Goal: Find specific page/section: Find specific page/section

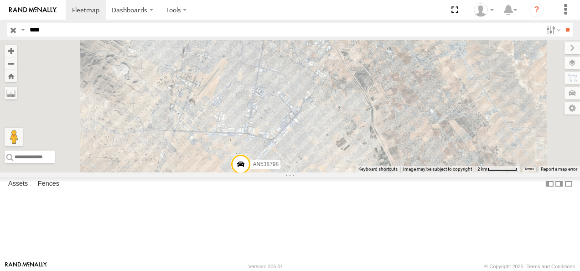
drag, startPoint x: 57, startPoint y: 29, endPoint x: 62, endPoint y: 35, distance: 7.4
click at [58, 32] on input "****" at bounding box center [284, 29] width 516 height 13
click at [14, 30] on input "button" at bounding box center [13, 29] width 12 height 13
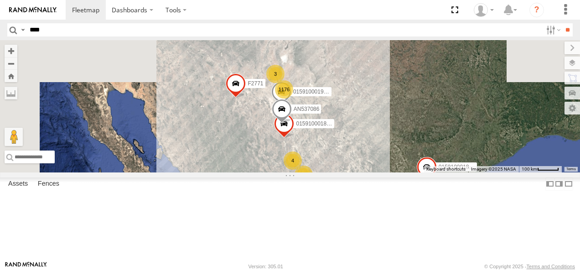
drag, startPoint x: 343, startPoint y: 100, endPoint x: 391, endPoint y: 186, distance: 98.6
click at [391, 172] on div "AN539297 AN531610 AN537086 015910001811580 F2771 AN539091 1176 4 4 8 41 19 3 4 …" at bounding box center [290, 106] width 580 height 132
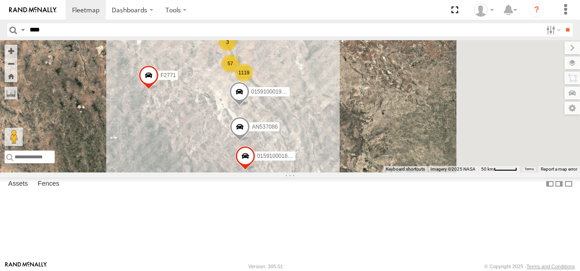
drag, startPoint x: 383, startPoint y: 139, endPoint x: 303, endPoint y: 81, distance: 99.0
click at [316, 85] on div "AN539297 AN531610 AN537086 015910001811580 F2771 AN539091 015910001845018 01591…" at bounding box center [290, 106] width 580 height 132
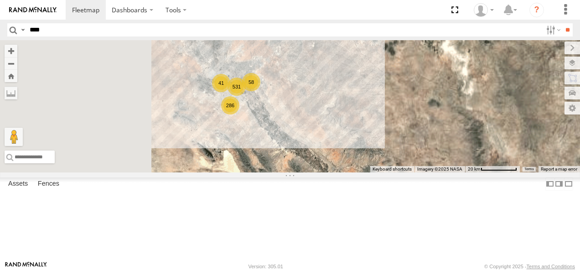
drag, startPoint x: 326, startPoint y: 90, endPoint x: 370, endPoint y: 201, distance: 119.1
click at [370, 172] on div "AN539297 AN531610 AN537086 015910001811580 F2771 AN539091 015910001845018 01591…" at bounding box center [290, 106] width 580 height 132
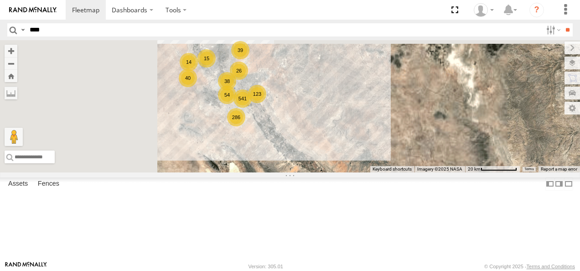
drag, startPoint x: 356, startPoint y: 149, endPoint x: 346, endPoint y: 121, distance: 29.1
click at [236, 90] on div "38" at bounding box center [227, 81] width 18 height 18
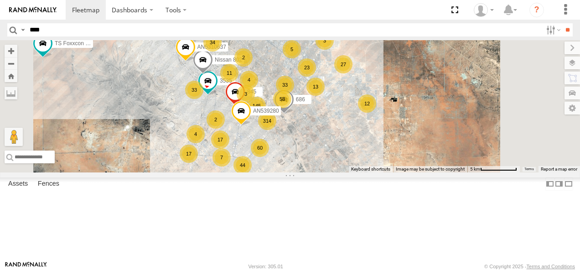
drag, startPoint x: 363, startPoint y: 127, endPoint x: 345, endPoint y: 22, distance: 106.8
click at [346, 25] on body "Dashboards ?" at bounding box center [290, 135] width 580 height 271
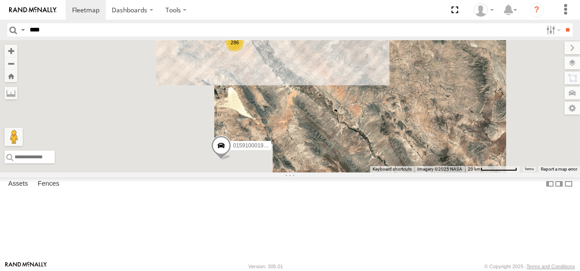
drag, startPoint x: 396, startPoint y: 145, endPoint x: 354, endPoint y: 103, distance: 59.6
click at [356, 103] on div "AN539297 AN531610 AN537086 015910001811580 F2771 AN539091 015910001845018 01591…" at bounding box center [290, 106] width 580 height 132
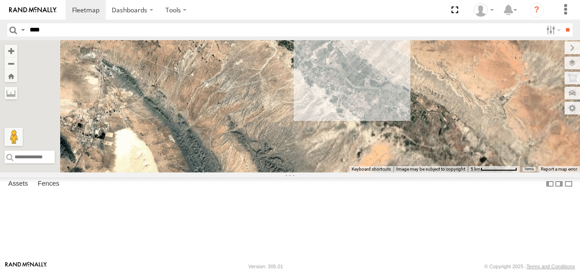
drag, startPoint x: 374, startPoint y: 87, endPoint x: 356, endPoint y: 115, distance: 33.8
click at [356, 115] on div "AN539297 AN531610 AN537086 015910001811580 F2771 AN539091 015910001845018 01591…" at bounding box center [290, 106] width 580 height 132
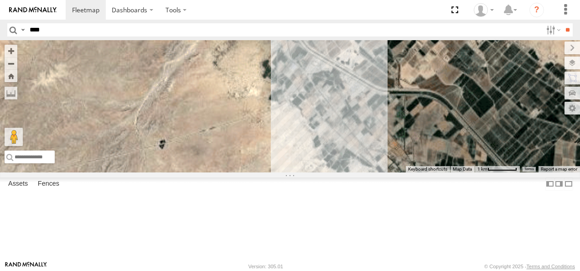
drag, startPoint x: 411, startPoint y: 108, endPoint x: 358, endPoint y: 122, distance: 54.3
click at [360, 122] on div "AN539297 AN531610 AN537086 015910001811580 F2771 AN539091 015910001845018 01591…" at bounding box center [290, 106] width 580 height 132
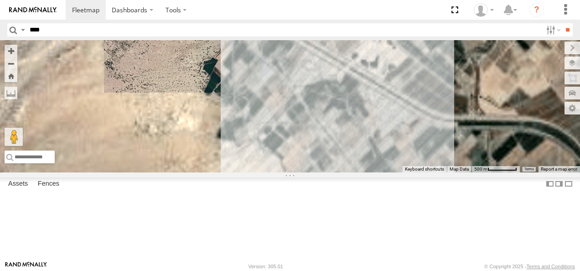
drag, startPoint x: 390, startPoint y: 114, endPoint x: 355, endPoint y: 129, distance: 38.0
click at [355, 129] on div "AN539297 AN531610 AN537086 015910001811580 F2771 AN539091 015910001845018 01591…" at bounding box center [290, 106] width 580 height 132
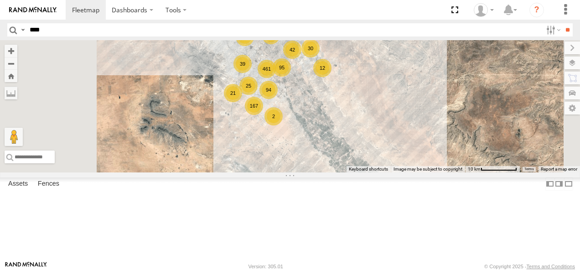
drag, startPoint x: 339, startPoint y: 134, endPoint x: 407, endPoint y: 189, distance: 86.8
click at [407, 172] on div "AN539297 AN531610 AN537086 015910001811580 F2771 AN539091 015910001845018 01591…" at bounding box center [290, 106] width 580 height 132
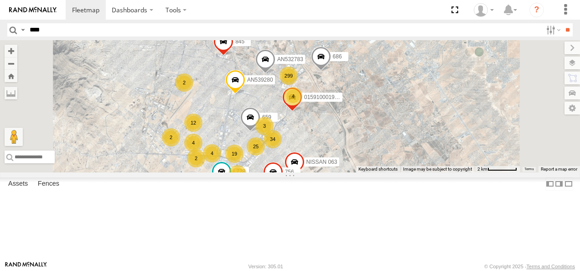
drag, startPoint x: 380, startPoint y: 129, endPoint x: 431, endPoint y: 217, distance: 101.3
click at [431, 172] on div "AN539297 AN531610 AN537086 015910001811580 F2771 AN539091 015910001845018 01591…" at bounding box center [290, 106] width 580 height 132
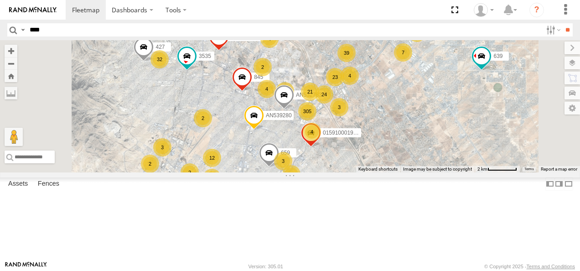
drag, startPoint x: 422, startPoint y: 155, endPoint x: 449, endPoint y: 204, distance: 56.7
click at [449, 172] on div "AN539297 AN531610 AN537086 015910001811580 F2771 AN539091 015910001845018 01591…" at bounding box center [290, 106] width 580 height 132
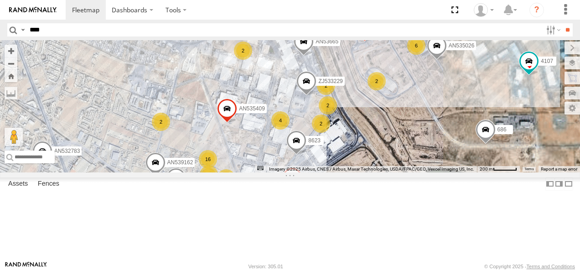
drag, startPoint x: 456, startPoint y: 148, endPoint x: 381, endPoint y: 188, distance: 85.5
click at [381, 172] on div "AN539297 AN531610 AN537086 015910001811580 F2771 AN539091 015910001845018 01591…" at bounding box center [290, 106] width 580 height 132
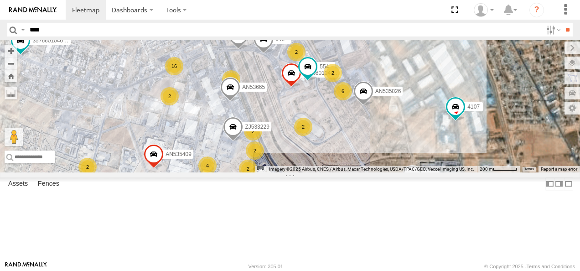
drag, startPoint x: 401, startPoint y: 146, endPoint x: 379, endPoint y: 171, distance: 33.3
click at [381, 171] on div "AN539297 AN531610 AN537086 015910001811580 F2771 AN539091 015910001845018 01591…" at bounding box center [290, 106] width 580 height 132
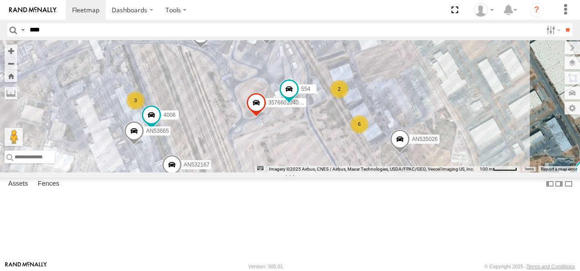
drag, startPoint x: 434, startPoint y: 133, endPoint x: 366, endPoint y: 167, distance: 76.6
click at [366, 167] on div "AN539297 AN531610 AN537086 015910001811580 F2771 AN539091 015910001845018 01591…" at bounding box center [290, 106] width 580 height 132
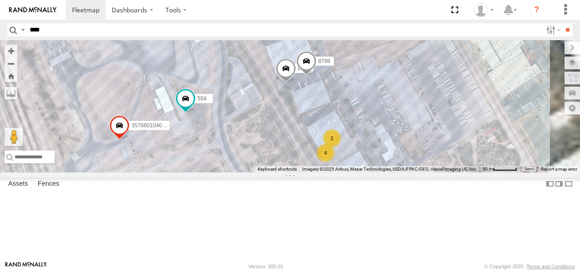
drag, startPoint x: 417, startPoint y: 129, endPoint x: 365, endPoint y: 166, distance: 64.1
click at [367, 167] on div "AN539297 AN531610 AN537086 015910001811580 F2771 AN539091 015910001845018 01591…" at bounding box center [290, 106] width 580 height 132
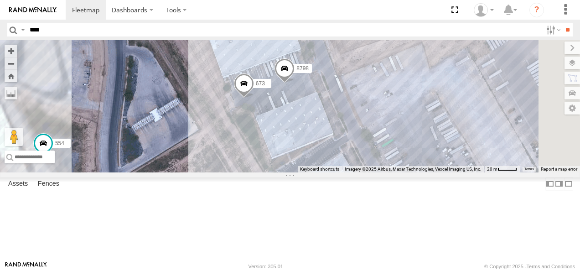
drag, startPoint x: 391, startPoint y: 159, endPoint x: 342, endPoint y: 190, distance: 58.2
click at [343, 172] on div "AN539297 AN531610 AN537086 015910001811580 F2771 AN539091 015910001845018 01591…" at bounding box center [290, 106] width 580 height 132
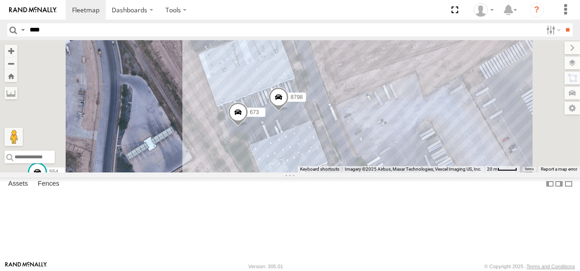
drag, startPoint x: 315, startPoint y: 124, endPoint x: 337, endPoint y: 193, distance: 73.1
click at [337, 172] on div "AN539297 AN531610 AN537086 015910001811580 F2771 AN539091 015910001845018 01591…" at bounding box center [290, 106] width 580 height 132
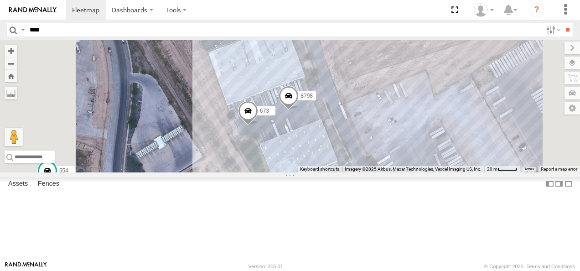
drag, startPoint x: 329, startPoint y: 168, endPoint x: 310, endPoint y: 102, distance: 68.8
click at [310, 102] on div "AN539297 AN531610 AN537086 015910001811580 F2771 AN539091 015910001845018 01591…" at bounding box center [290, 106] width 580 height 132
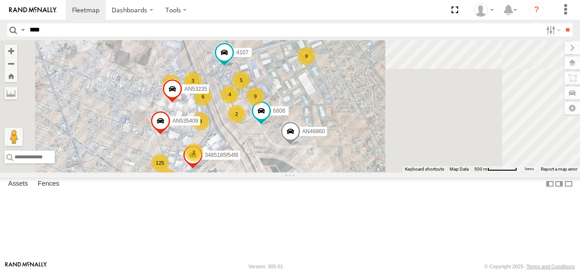
drag, startPoint x: 297, startPoint y: 174, endPoint x: 363, endPoint y: 121, distance: 84.6
click at [239, 103] on div "4" at bounding box center [230, 94] width 18 height 18
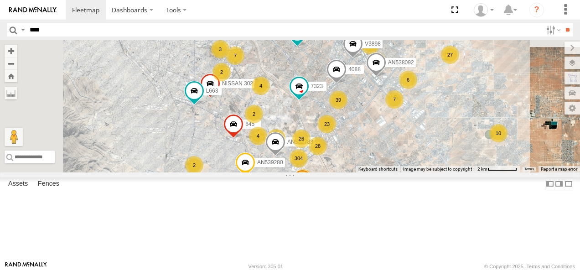
drag, startPoint x: 338, startPoint y: 116, endPoint x: 426, endPoint y: 189, distance: 113.6
click at [310, 148] on div "26" at bounding box center [301, 138] width 18 height 18
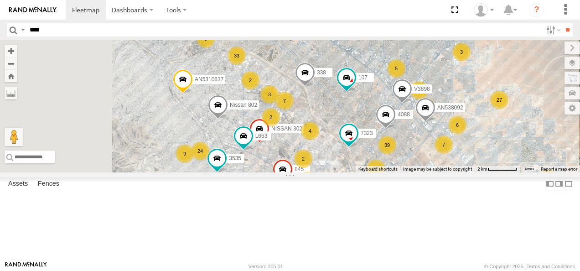
drag, startPoint x: 369, startPoint y: 117, endPoint x: 452, endPoint y: 170, distance: 98.9
click at [294, 110] on div "7" at bounding box center [284, 101] width 18 height 18
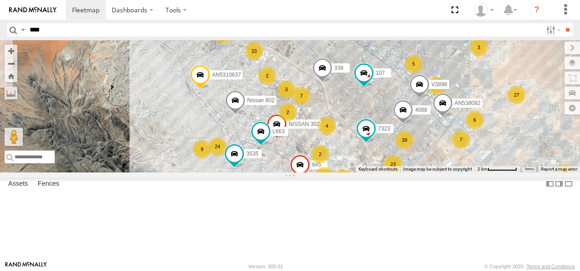
drag, startPoint x: 413, startPoint y: 127, endPoint x: 357, endPoint y: 86, distance: 68.8
click at [263, 60] on div "33" at bounding box center [254, 51] width 18 height 18
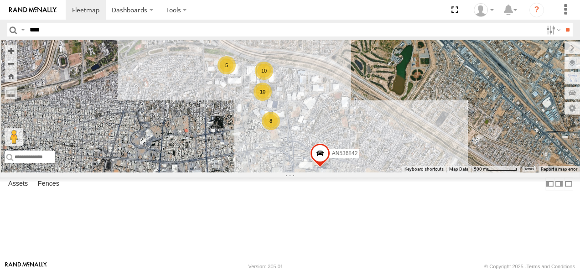
drag, startPoint x: 342, startPoint y: 92, endPoint x: 375, endPoint y: 161, distance: 76.7
click at [375, 161] on div "AN532783 015910001935157 7323 659 AN539280 107 845 AN538092 690 NISSAN 063 4088…" at bounding box center [290, 106] width 580 height 132
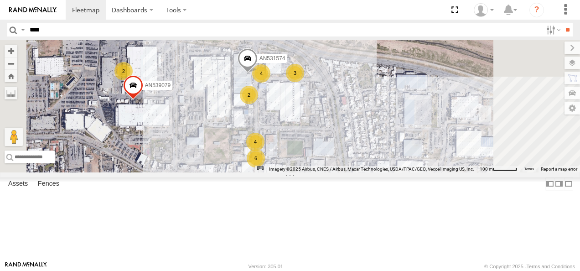
drag, startPoint x: 382, startPoint y: 101, endPoint x: 363, endPoint y: 181, distance: 82.4
click at [363, 172] on div "AN532783 015910001935157 7323 659 AN539280 107 845 AN538092 690 NISSAN 063 4088…" at bounding box center [290, 106] width 580 height 132
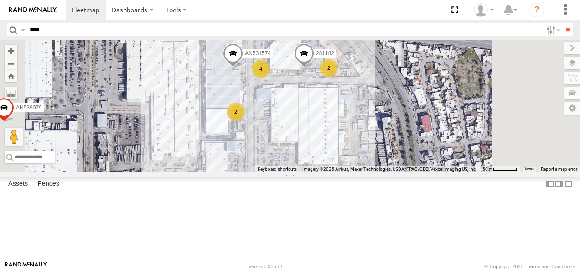
drag, startPoint x: 372, startPoint y: 113, endPoint x: 379, endPoint y: 140, distance: 27.9
click at [379, 140] on div "AN532783 015910001935157 7323 659 AN539280 107 845 AN538092 690 NISSAN 063 4088…" at bounding box center [290, 106] width 580 height 132
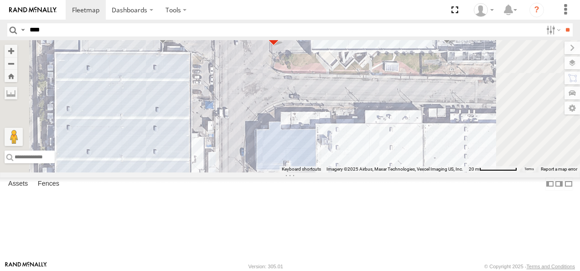
drag, startPoint x: 360, startPoint y: 102, endPoint x: 372, endPoint y: 143, distance: 43.1
click at [372, 143] on div "AN532783 015910001935157 7323 659 AN539280 107 845 AN538092 690 NISSAN 063 4088…" at bounding box center [290, 106] width 580 height 132
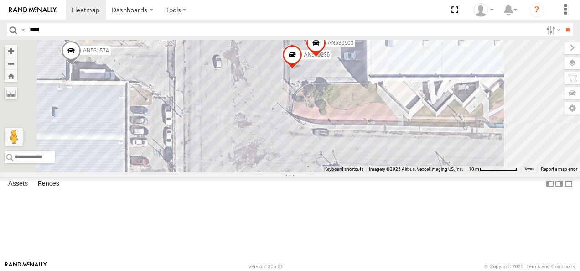
drag, startPoint x: 363, startPoint y: 111, endPoint x: 366, endPoint y: 170, distance: 58.4
click at [366, 170] on div "AN532783 015910001935157 7323 659 AN539280 107 845 AN538092 690 NISSAN 063 4088…" at bounding box center [290, 106] width 580 height 132
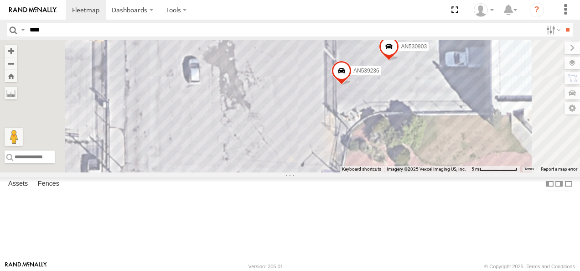
drag, startPoint x: 364, startPoint y: 119, endPoint x: 377, endPoint y: 193, distance: 74.9
click at [377, 172] on div "AN532783 015910001935157 7323 659 AN539280 107 845 AN538092 690 NISSAN 063 4088…" at bounding box center [290, 106] width 580 height 132
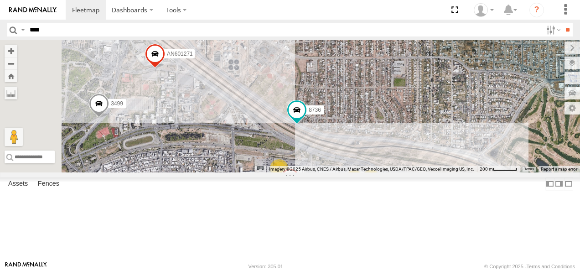
drag, startPoint x: 329, startPoint y: 156, endPoint x: 433, endPoint y: 209, distance: 116.4
click at [435, 172] on div "AN532783 015910001935157 7323 659 AN539280 107 845 AN538092 690 NISSAN 063 4088…" at bounding box center [290, 106] width 580 height 132
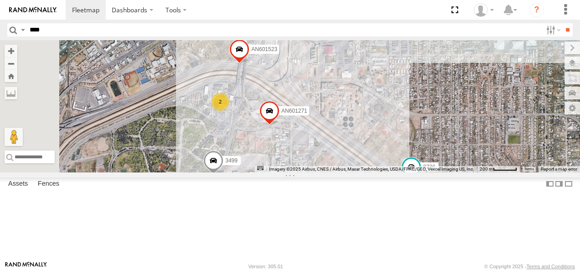
drag, startPoint x: 376, startPoint y: 146, endPoint x: 428, endPoint y: 186, distance: 65.6
click at [454, 172] on div "AN532783 015910001935157 7323 659 AN539280 107 845 AN538092 690 NISSAN 063 4088…" at bounding box center [290, 106] width 580 height 132
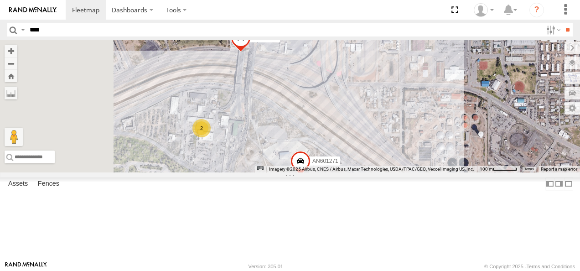
drag, startPoint x: 333, startPoint y: 137, endPoint x: 346, endPoint y: 196, distance: 60.4
click at [346, 172] on div "AN532783 015910001935157 7323 659 AN539280 107 845 AN538092 690 NISSAN 063 4088…" at bounding box center [290, 106] width 580 height 132
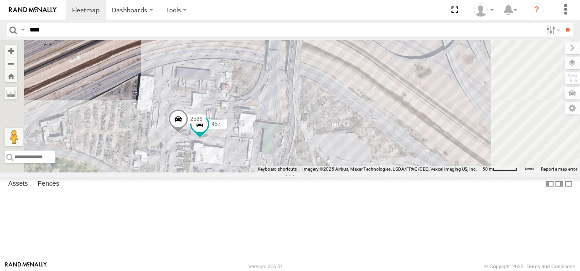
drag, startPoint x: 357, startPoint y: 203, endPoint x: 355, endPoint y: 150, distance: 52.9
click at [355, 151] on div "AN532783 015910001935157 7323 659 AN539280 107 845 AN538092 690 NISSAN 063 4088…" at bounding box center [290, 106] width 580 height 132
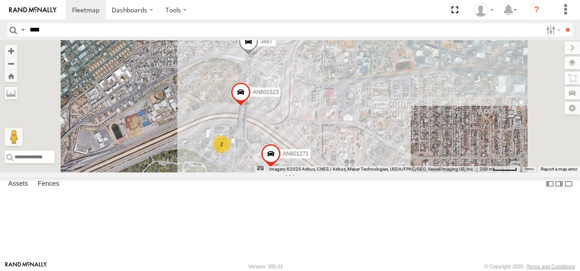
drag, startPoint x: 400, startPoint y: 148, endPoint x: 303, endPoint y: 127, distance: 98.9
click at [315, 136] on div "AN532783 015910001935157 7323 659 AN539280 107 845 AN538092 690 NISSAN 063 4088…" at bounding box center [290, 106] width 580 height 132
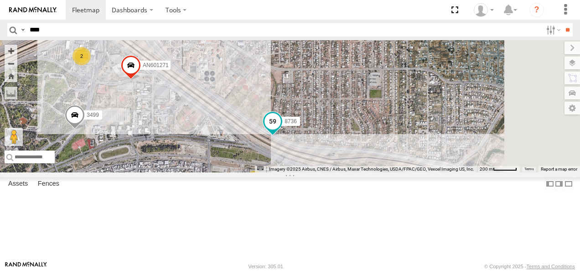
drag, startPoint x: 392, startPoint y: 164, endPoint x: 327, endPoint y: 104, distance: 88.7
click at [281, 113] on span at bounding box center [272, 121] width 16 height 16
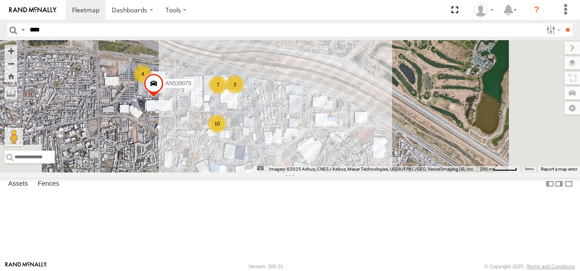
drag, startPoint x: 431, startPoint y: 158, endPoint x: 328, endPoint y: 108, distance: 113.8
click at [328, 108] on div "AN532783 015910001935157 7323 659 AN539280 107 845 AN538092 690 NISSAN 063 4088…" at bounding box center [290, 106] width 580 height 132
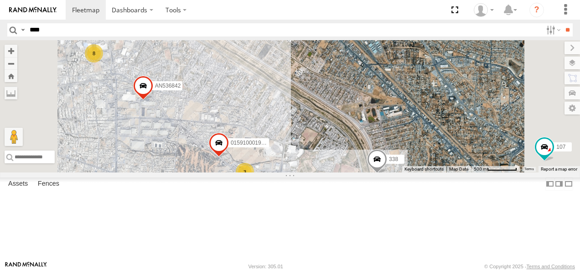
drag, startPoint x: 439, startPoint y: 167, endPoint x: 297, endPoint y: 69, distance: 172.7
click at [297, 69] on div "AN532783 015910001935157 7323 659 AN539280 107 845 AN538092 690 NISSAN 063 4088…" at bounding box center [290, 106] width 580 height 132
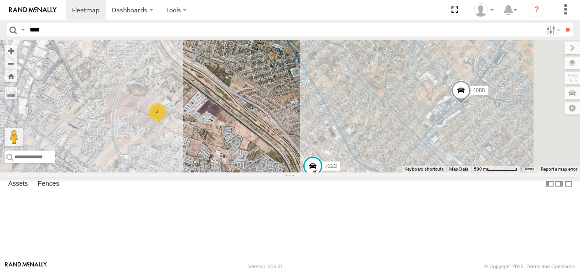
drag, startPoint x: 401, startPoint y: 149, endPoint x: 311, endPoint y: 64, distance: 123.5
click at [313, 65] on div "AN532783 015910001935157 7323 659 AN539280 107 845 AN538092 690 NISSAN 063 4088…" at bounding box center [290, 106] width 580 height 132
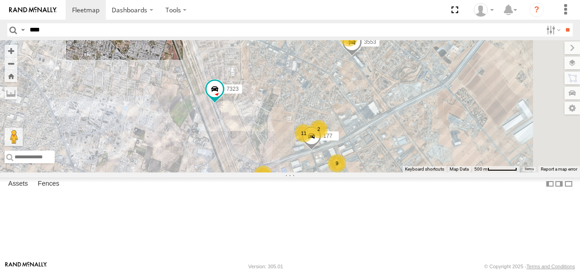
drag, startPoint x: 383, startPoint y: 167, endPoint x: 350, endPoint y: 78, distance: 94.7
click at [351, 80] on div "AN532783 015910001935157 7323 659 AN539280 107 845 AN538092 690 NISSAN 063 4088…" at bounding box center [290, 106] width 580 height 132
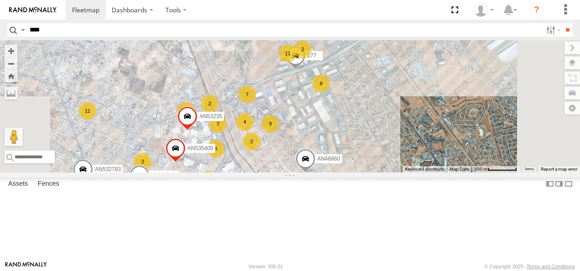
drag, startPoint x: 384, startPoint y: 155, endPoint x: 356, endPoint y: 100, distance: 61.6
click at [357, 102] on div "AN532783 015910001935157 7323 659 AN539280 107 845 AN538092 690 NISSAN 063 4088…" at bounding box center [290, 106] width 580 height 132
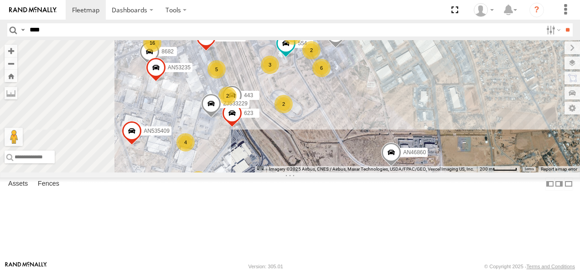
drag, startPoint x: 307, startPoint y: 117, endPoint x: 362, endPoint y: 106, distance: 55.7
click at [362, 106] on div "AN532783 015910001935157 7323 659 AN539280 107 845 AN538092 690 NISSAN 063 4088…" at bounding box center [290, 106] width 580 height 132
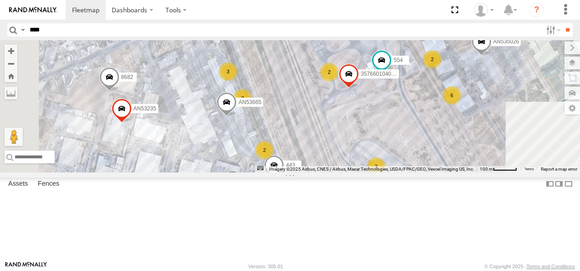
drag, startPoint x: 347, startPoint y: 97, endPoint x: 413, endPoint y: 148, distance: 82.9
click at [413, 148] on div "AN532783 015910001935157 7323 659 AN539280 107 845 AN538092 690 NISSAN 063 4088…" at bounding box center [290, 106] width 580 height 132
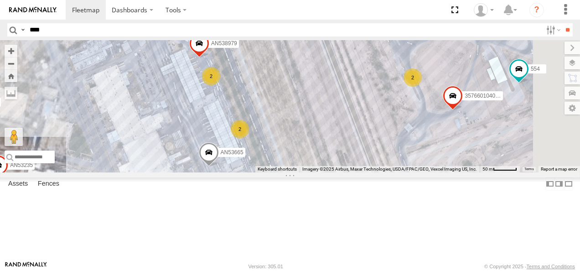
drag, startPoint x: 381, startPoint y: 126, endPoint x: 392, endPoint y: 77, distance: 49.6
click at [392, 78] on div "AN532783 015910001935157 7323 659 AN539280 107 845 AN538092 690 NISSAN 063 4088…" at bounding box center [290, 106] width 580 height 132
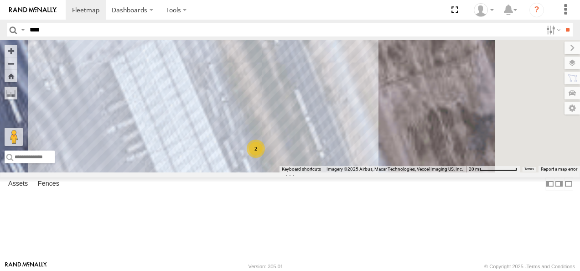
drag, startPoint x: 342, startPoint y: 137, endPoint x: 421, endPoint y: 57, distance: 111.8
click at [420, 59] on div "AN532783 015910001935157 7323 659 AN539280 107 845 AN538092 690 NISSAN 063 4088…" at bounding box center [290, 106] width 580 height 132
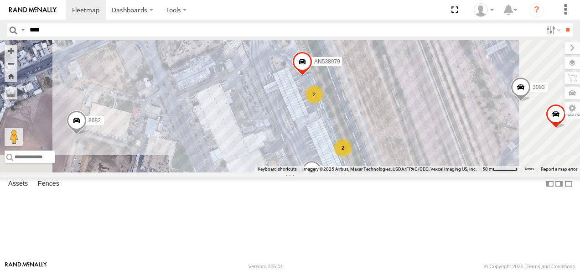
drag, startPoint x: 362, startPoint y: 92, endPoint x: 424, endPoint y: 183, distance: 110.0
click at [424, 172] on div "AN532783 015910001935157 7323 659 AN539280 107 845 AN538092 690 NISSAN 063 4088…" at bounding box center [290, 106] width 580 height 132
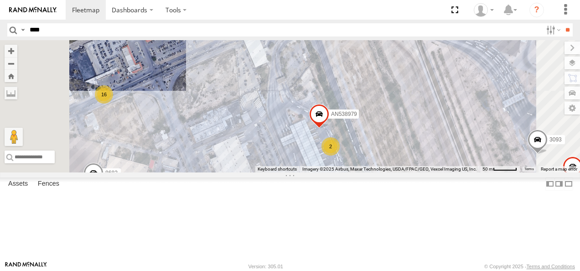
drag, startPoint x: 410, startPoint y: 125, endPoint x: 364, endPoint y: 66, distance: 75.3
click at [364, 66] on div "AN532783 015910001935157 7323 659 AN539280 107 845 AN538092 690 NISSAN 063 4088…" at bounding box center [290, 106] width 580 height 132
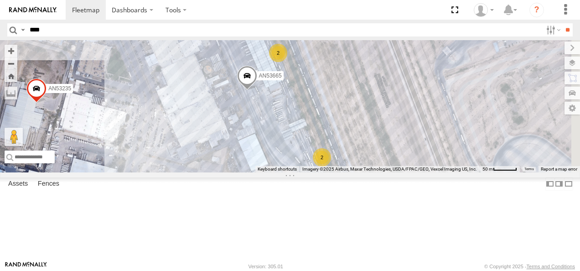
drag, startPoint x: 423, startPoint y: 160, endPoint x: 392, endPoint y: 84, distance: 81.6
click at [394, 87] on div "AN532783 015910001935157 7323 659 AN539280 107 845 AN538092 690 NISSAN 063 4088…" at bounding box center [290, 106] width 580 height 132
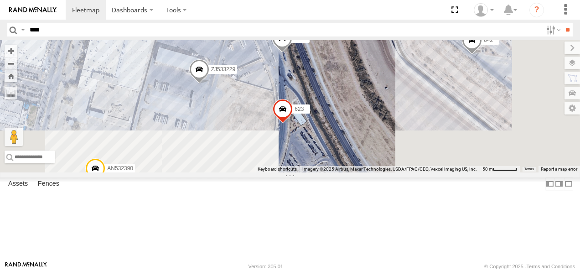
drag, startPoint x: 419, startPoint y: 147, endPoint x: 405, endPoint y: 89, distance: 59.6
click at [407, 92] on div "AN532783 015910001935157 7323 659 AN539280 107 845 AN538092 690 NISSAN 063 4088…" at bounding box center [290, 106] width 580 height 132
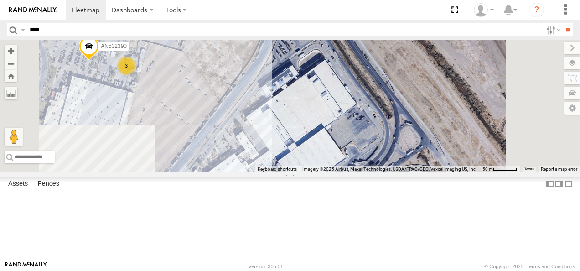
drag, startPoint x: 409, startPoint y: 155, endPoint x: 429, endPoint y: 90, distance: 67.6
click at [427, 94] on div "AN532783 015910001935157 7323 659 AN539280 107 845 AN538092 690 NISSAN 063 4088…" at bounding box center [290, 106] width 580 height 132
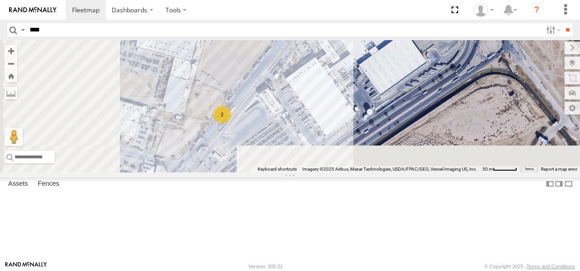
drag, startPoint x: 371, startPoint y: 139, endPoint x: 444, endPoint y: 101, distance: 82.0
click at [449, 89] on div "AN532783 015910001935157 7323 659 AN539280 107 845 AN538092 690 NISSAN 063 4088…" at bounding box center [290, 106] width 580 height 132
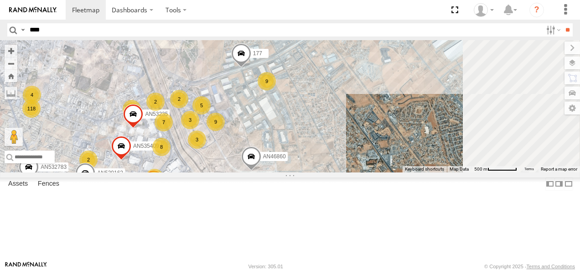
drag, startPoint x: 449, startPoint y: 129, endPoint x: 356, endPoint y: 176, distance: 103.6
click at [329, 172] on div "AN532783 015910001935157 7323 659 AN539280 107 845 AN538092 690 NISSAN 063 4088…" at bounding box center [290, 106] width 580 height 132
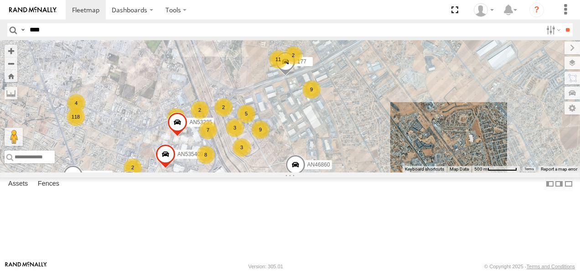
drag, startPoint x: 401, startPoint y: 128, endPoint x: 450, endPoint y: 115, distance: 50.9
click at [451, 115] on div "AN532783 015910001935157 7323 659 AN539280 107 845 AN538092 690 NISSAN 063 4088…" at bounding box center [290, 106] width 580 height 132
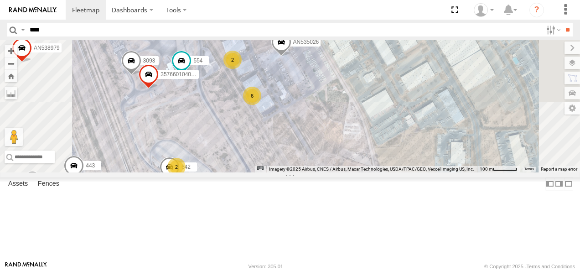
drag, startPoint x: 349, startPoint y: 127, endPoint x: 369, endPoint y: 165, distance: 43.4
click at [369, 165] on div "AN532783 015910001935157 7323 659 AN539280 107 845 AN538092 690 NISSAN 063 4088…" at bounding box center [290, 106] width 580 height 132
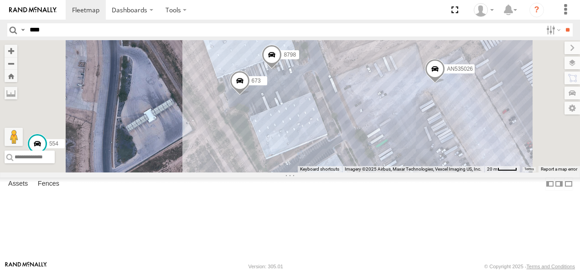
drag, startPoint x: 373, startPoint y: 122, endPoint x: 393, endPoint y: 178, distance: 59.0
click at [393, 172] on div "AN532783 015910001935157 7323 659 AN539280 107 845 AN538092 690 NISSAN 063 4088…" at bounding box center [290, 106] width 580 height 132
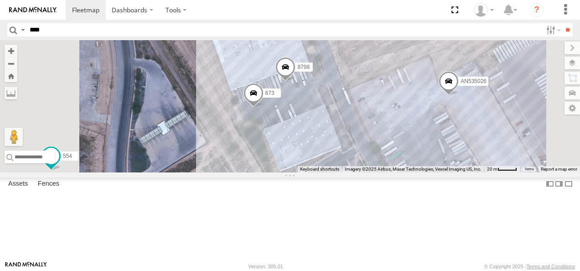
drag, startPoint x: 434, startPoint y: 132, endPoint x: 427, endPoint y: 160, distance: 29.2
click at [427, 160] on div "AN532783 015910001935157 7323 659 AN539280 107 845 AN538092 690 NISSAN 063 4088…" at bounding box center [290, 106] width 580 height 132
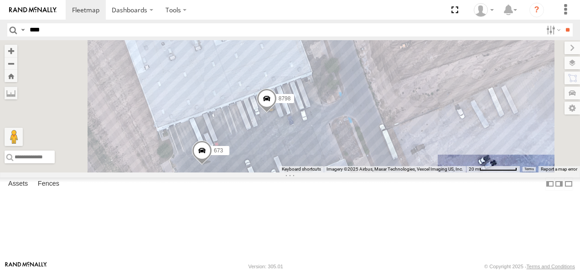
drag, startPoint x: 429, startPoint y: 133, endPoint x: 449, endPoint y: 181, distance: 51.3
click at [449, 172] on div "AN532783 015910001935157 7323 659 AN539280 107 845 AN538092 690 NISSAN 063 4088…" at bounding box center [290, 106] width 580 height 132
